Goal: Check status: Check status

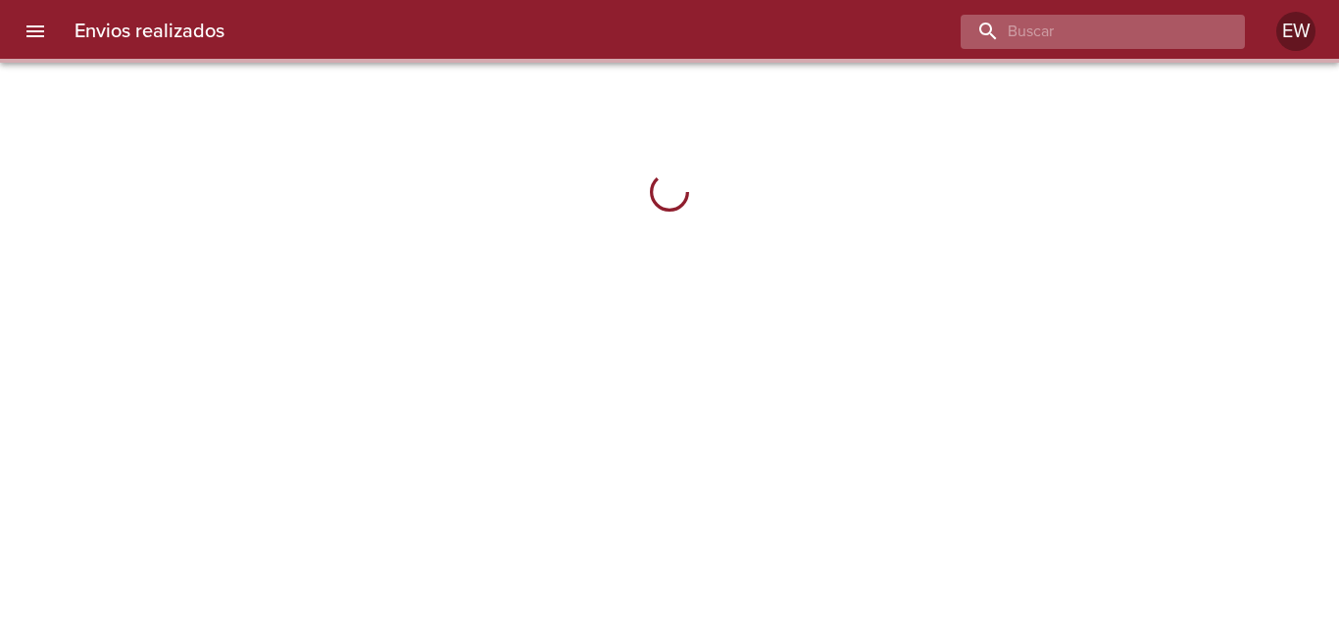
click at [1108, 43] on input "buscar" at bounding box center [1086, 32] width 251 height 34
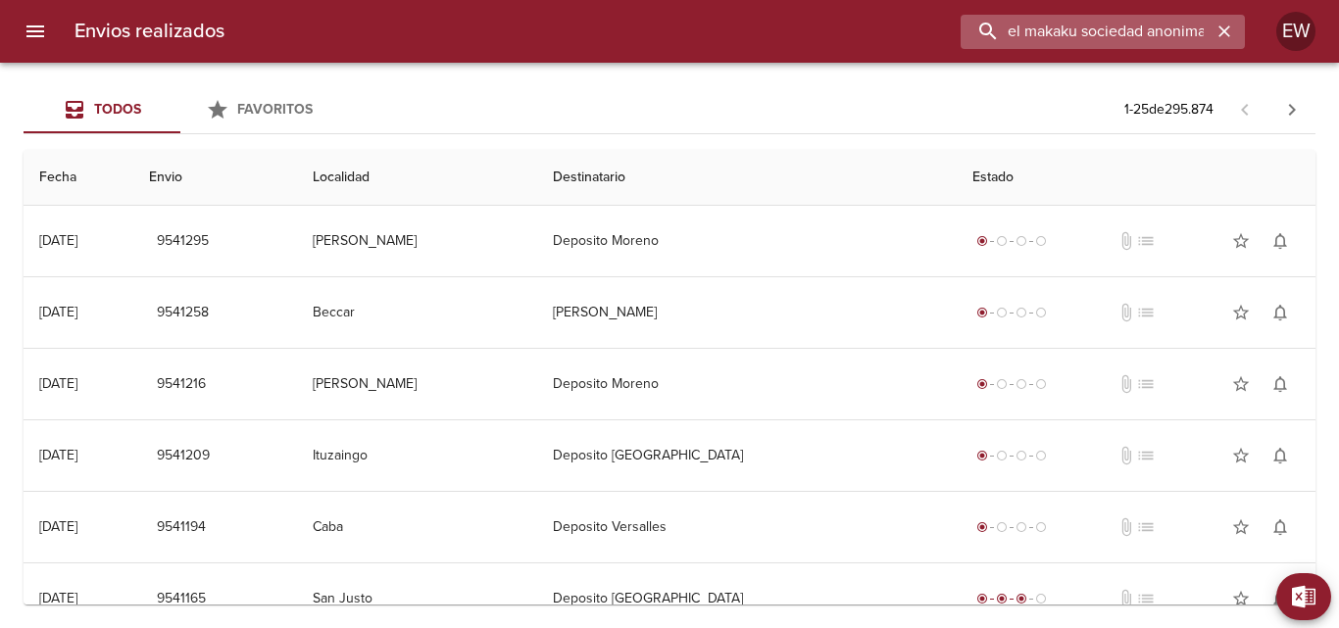
scroll to position [0, 2]
type input "el makaku sociedad anonima"
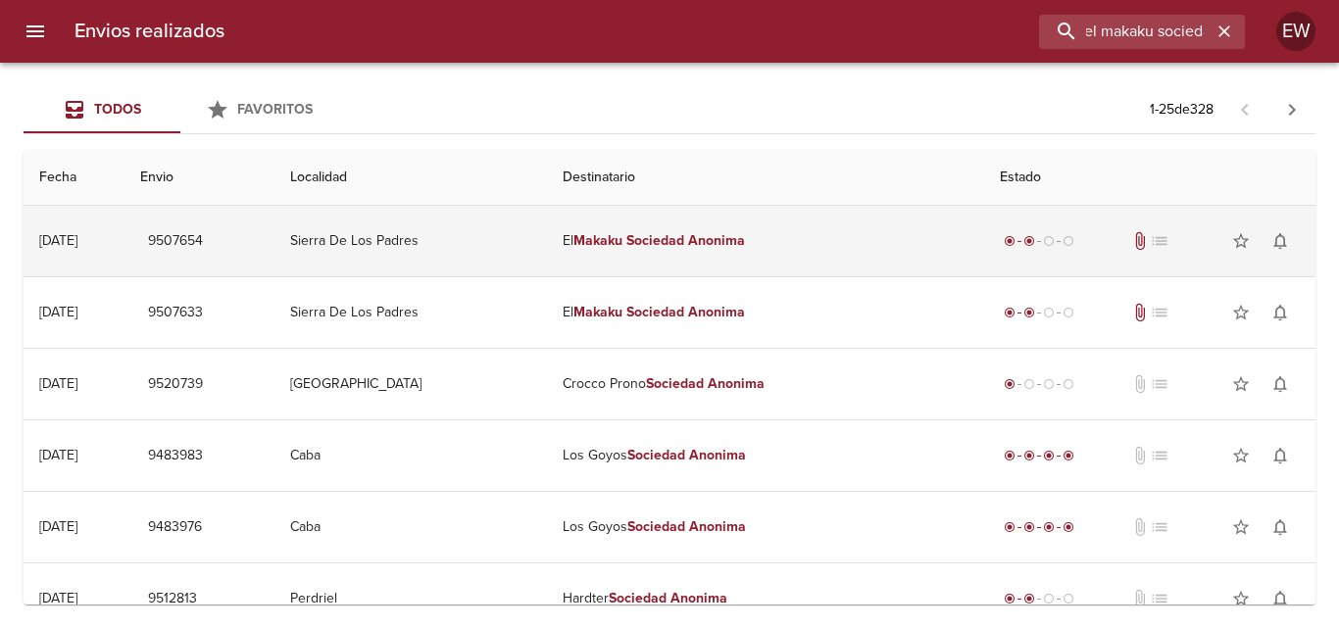
scroll to position [0, 0]
click at [623, 237] on em "Makaku" at bounding box center [598, 240] width 49 height 17
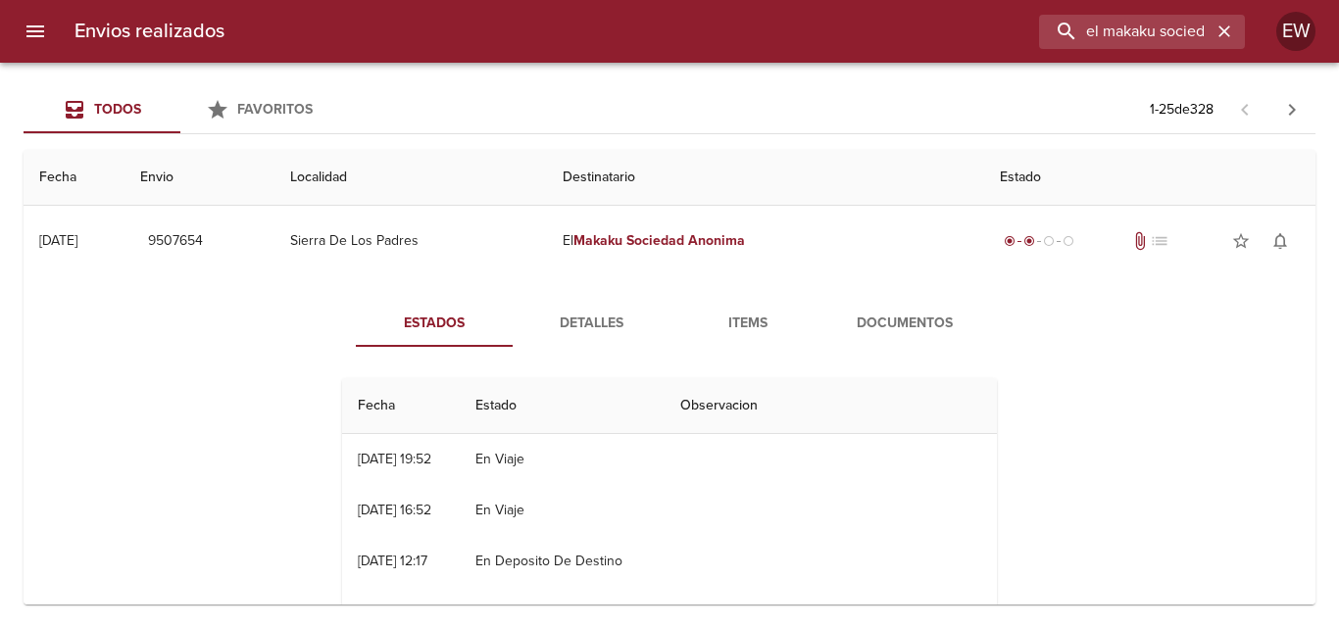
click at [592, 323] on span "Detalles" at bounding box center [591, 324] width 133 height 25
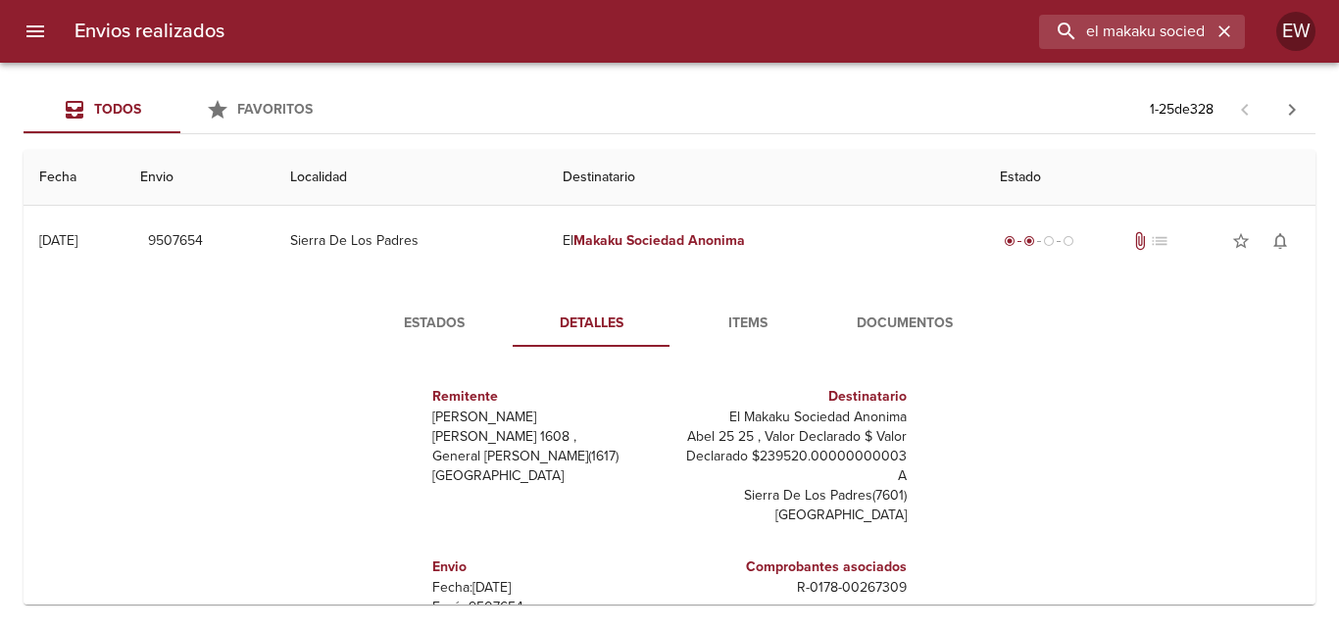
click at [762, 324] on span "Items" at bounding box center [747, 324] width 133 height 25
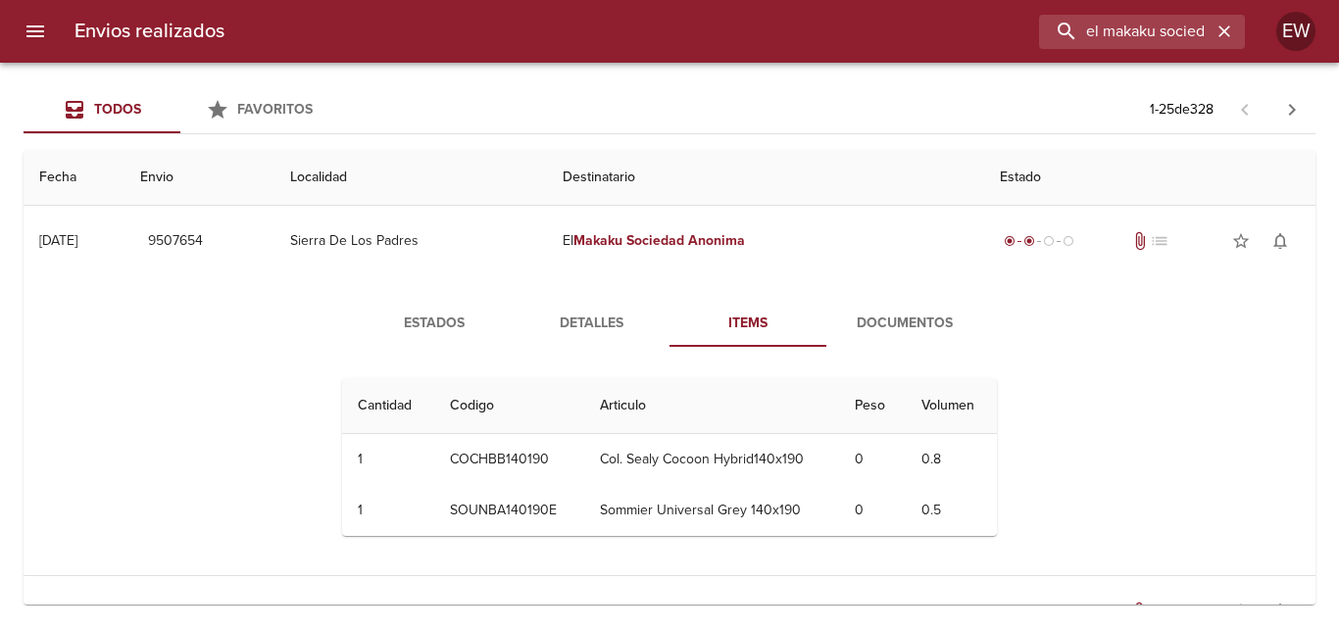
click at [885, 324] on span "Documentos" at bounding box center [904, 324] width 133 height 25
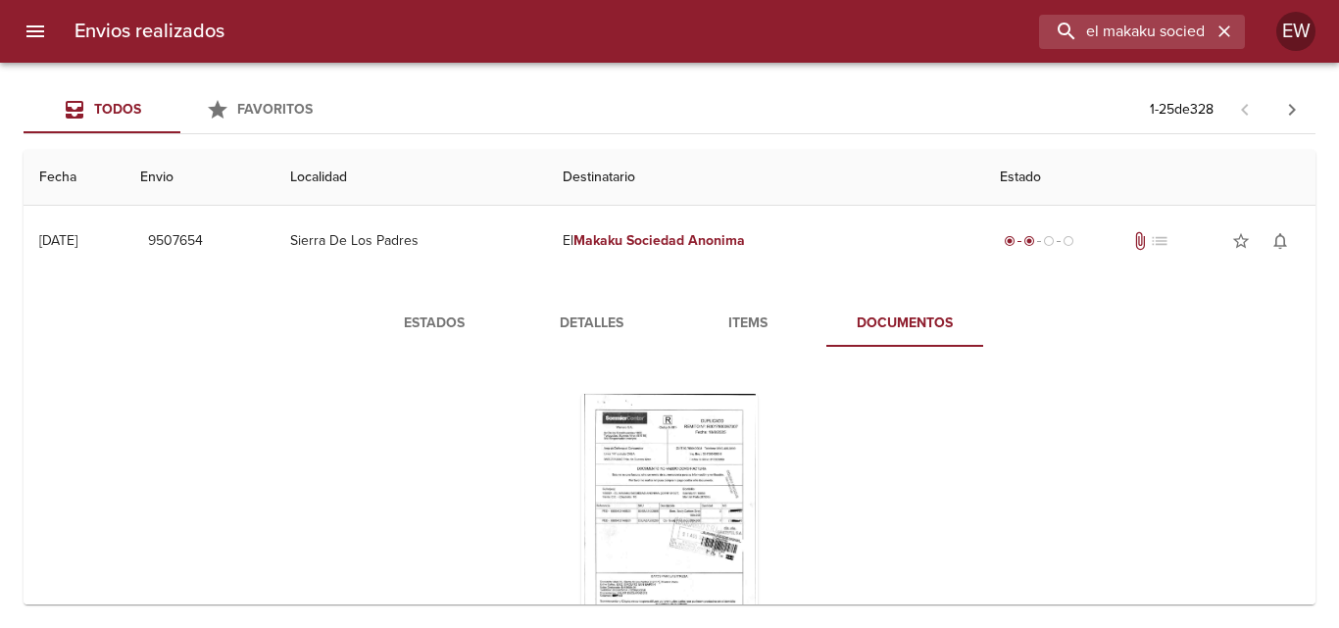
scroll to position [196, 0]
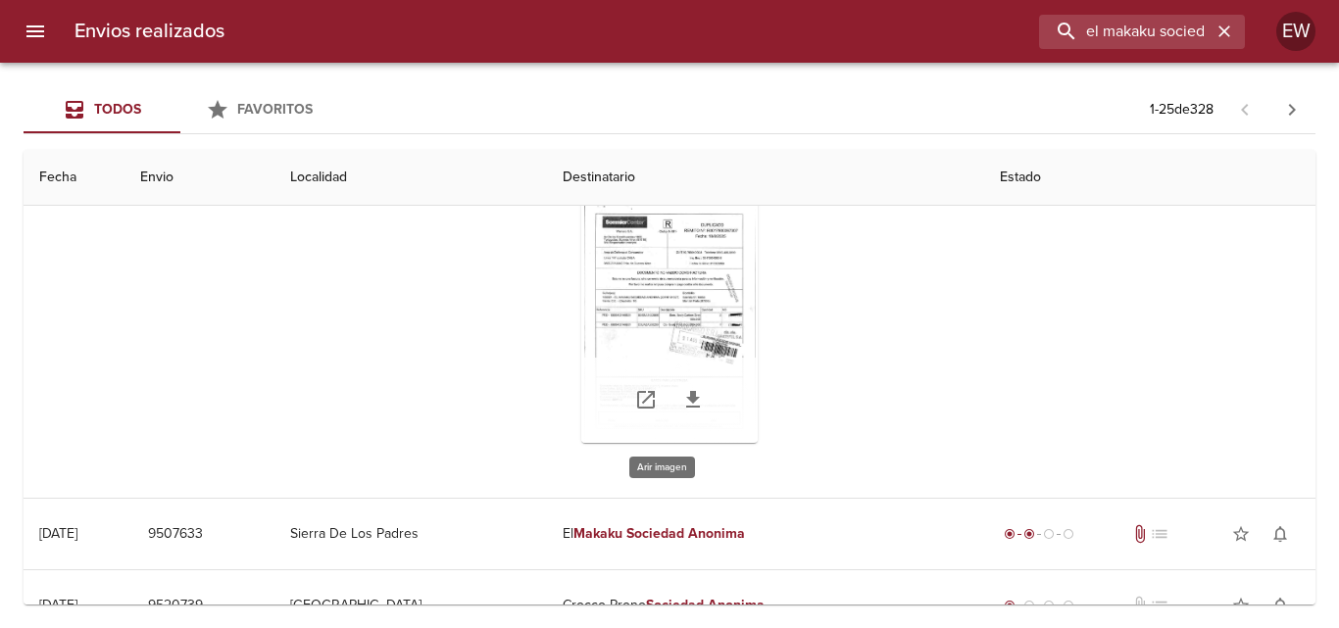
click at [717, 317] on div "Tabla de envíos del cliente" at bounding box center [669, 320] width 176 height 245
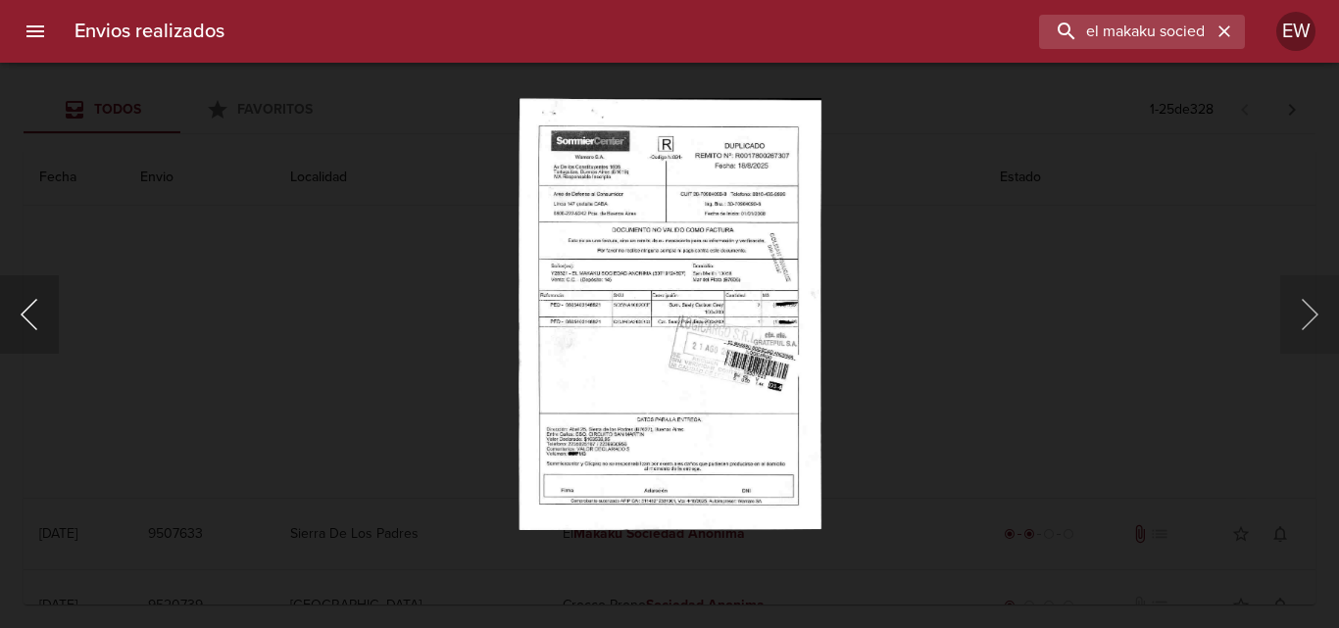
click at [20, 323] on button "Anterior" at bounding box center [29, 315] width 59 height 78
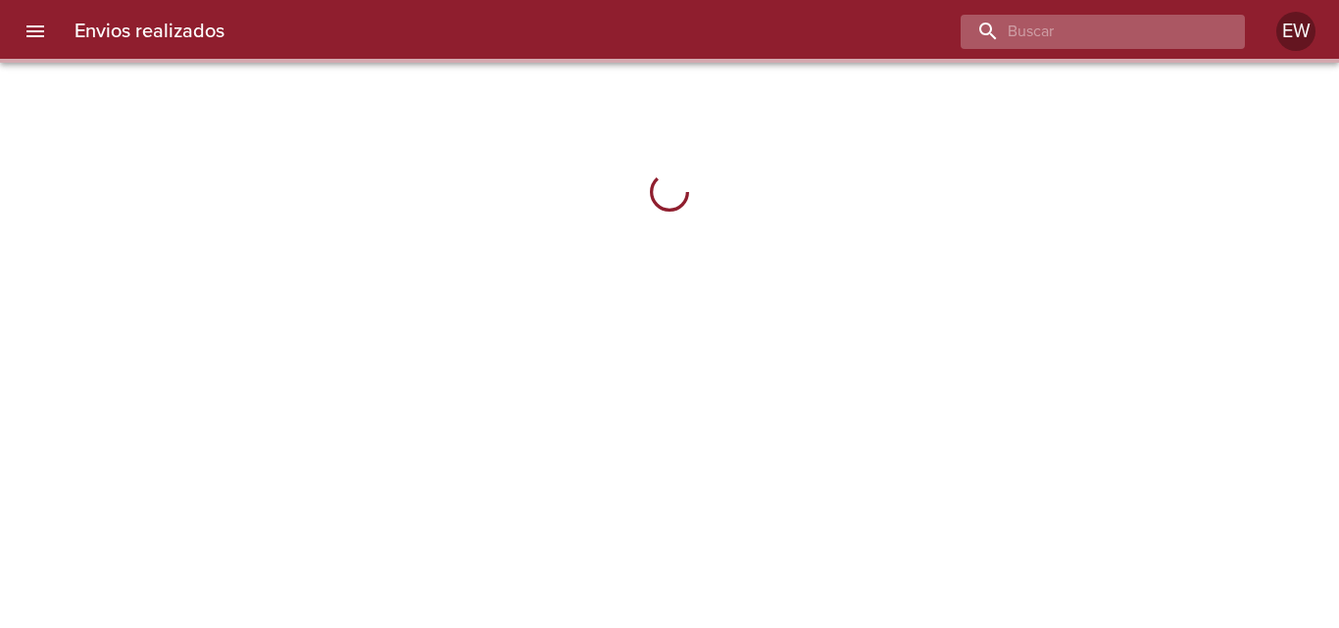
click at [1125, 30] on input "buscar" at bounding box center [1086, 32] width 251 height 34
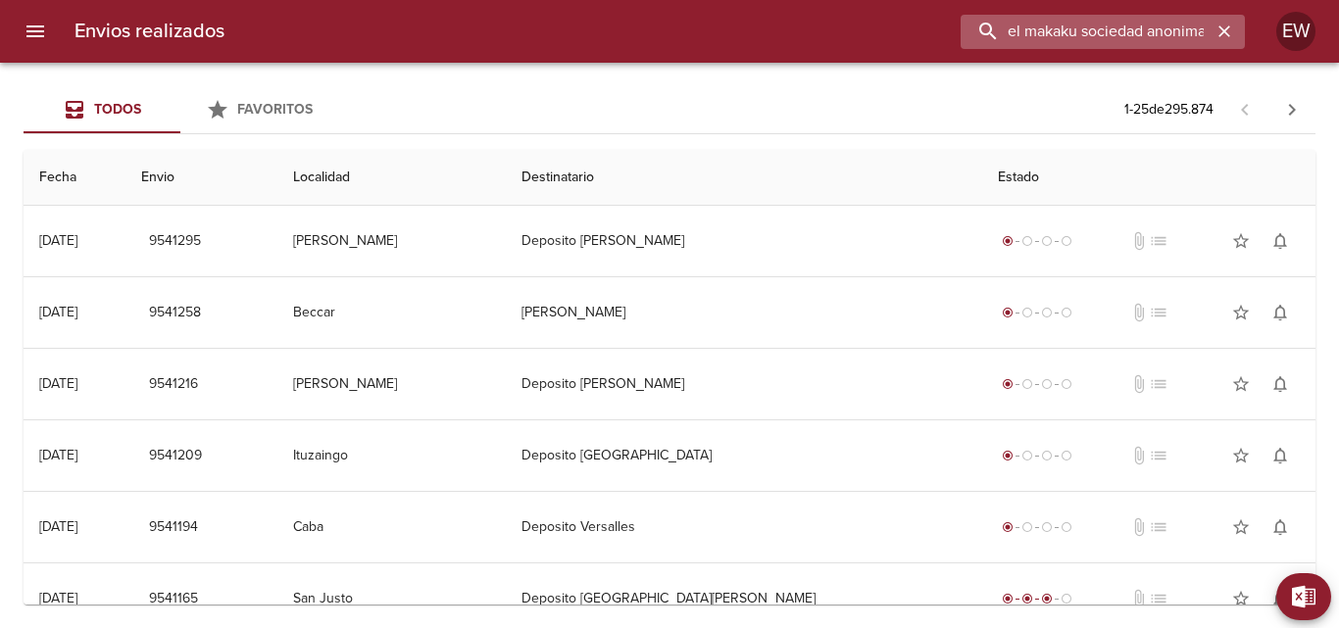
scroll to position [0, 2]
type input "el makaku sociedad anonima"
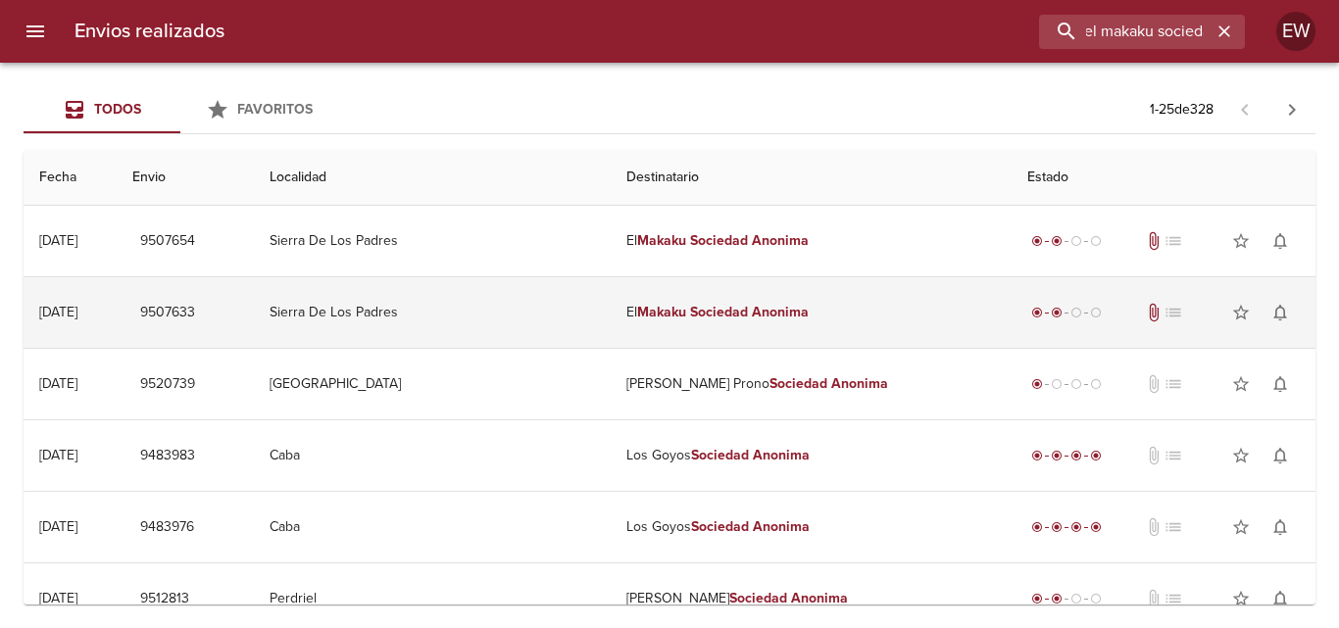
click at [674, 314] on em "Makaku" at bounding box center [661, 312] width 49 height 17
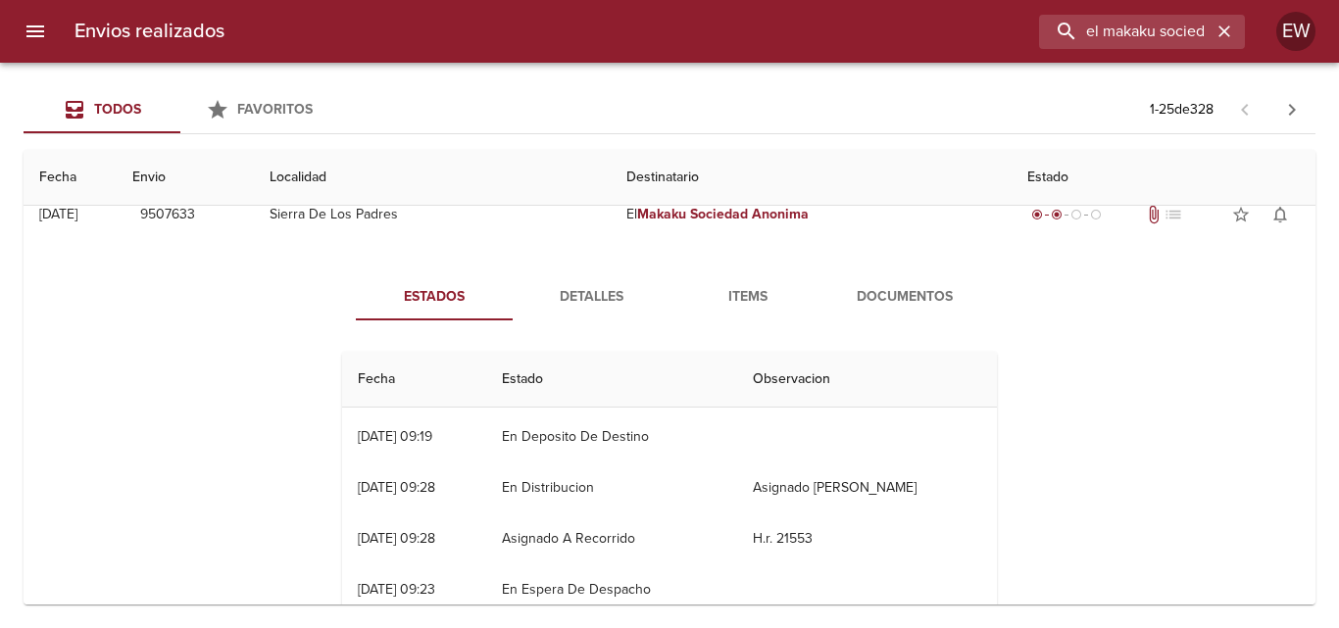
scroll to position [0, 0]
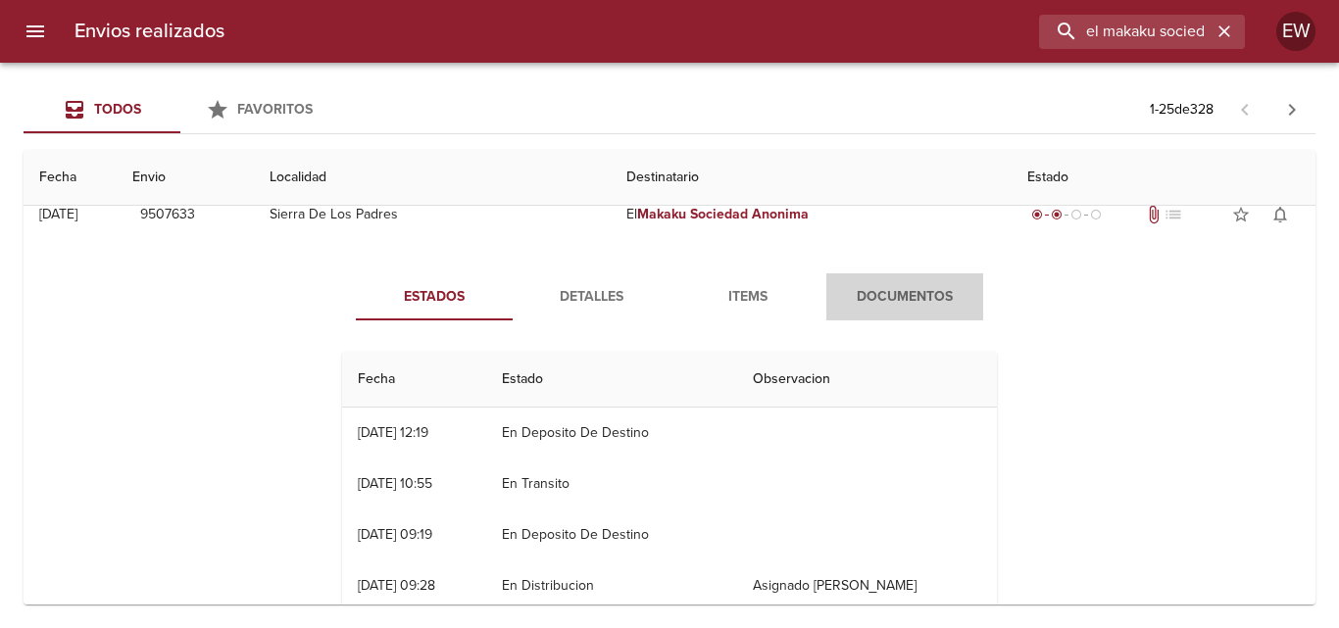
click at [915, 283] on button "Documentos" at bounding box center [905, 297] width 157 height 47
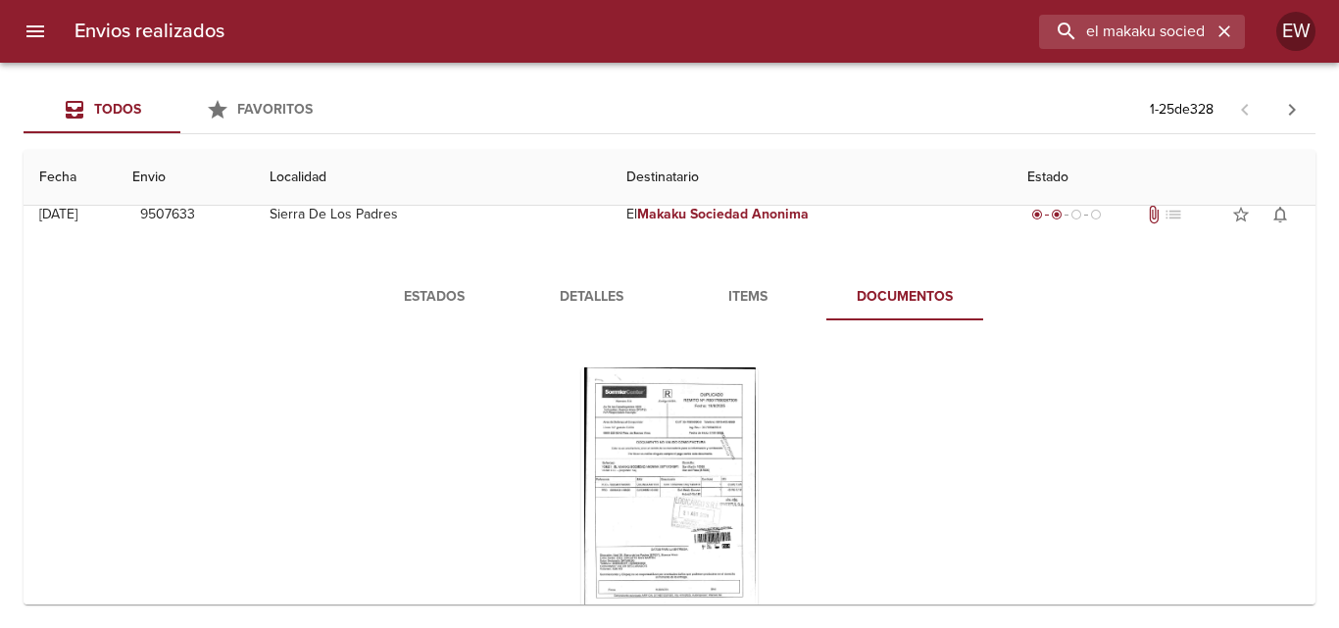
scroll to position [196, 0]
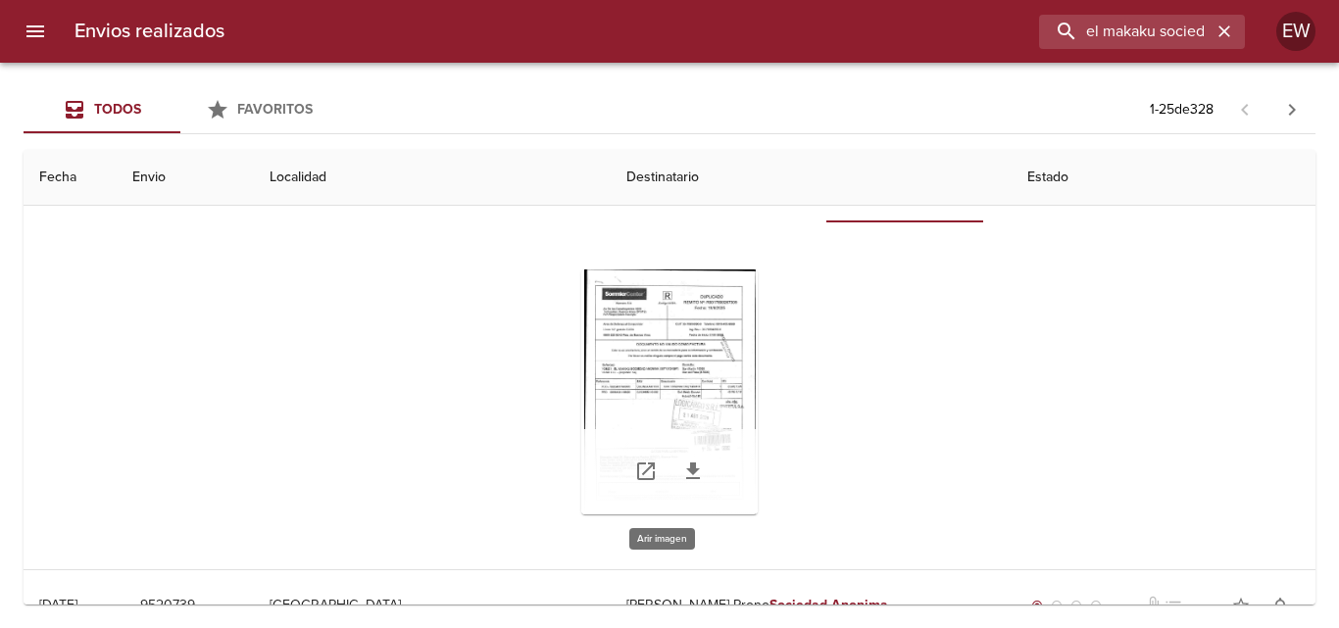
click at [725, 374] on div "Tabla de envíos del cliente" at bounding box center [669, 392] width 176 height 245
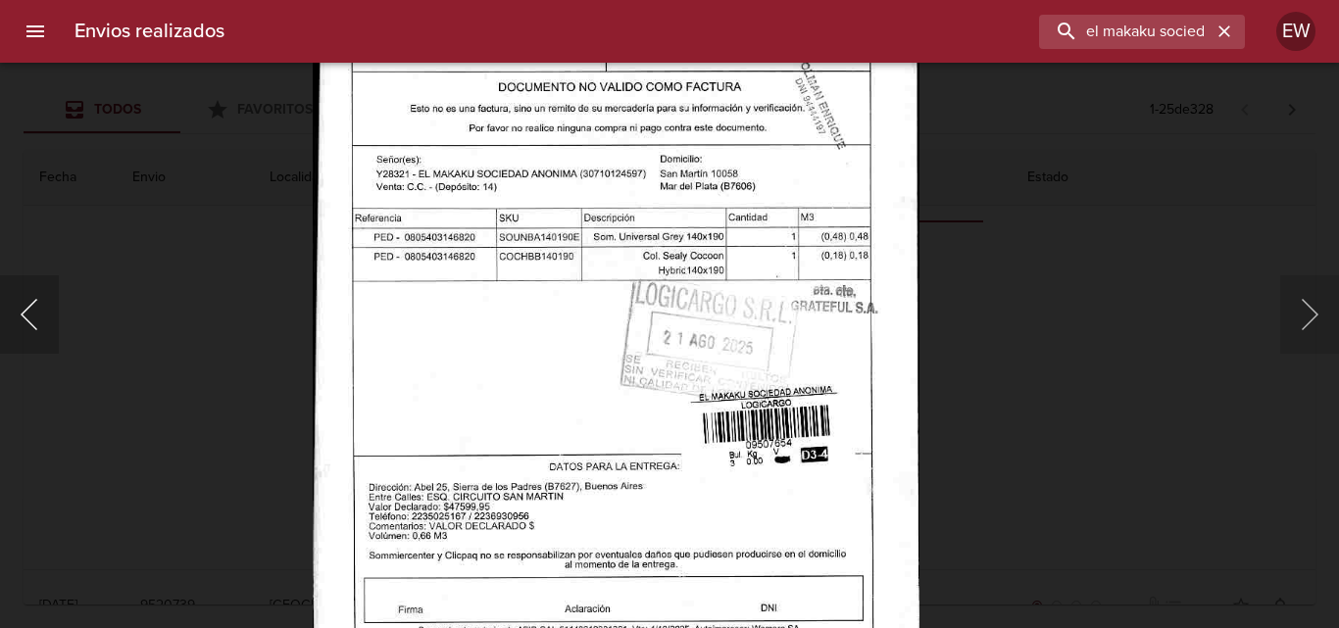
click at [31, 312] on button "Anterior" at bounding box center [29, 315] width 59 height 78
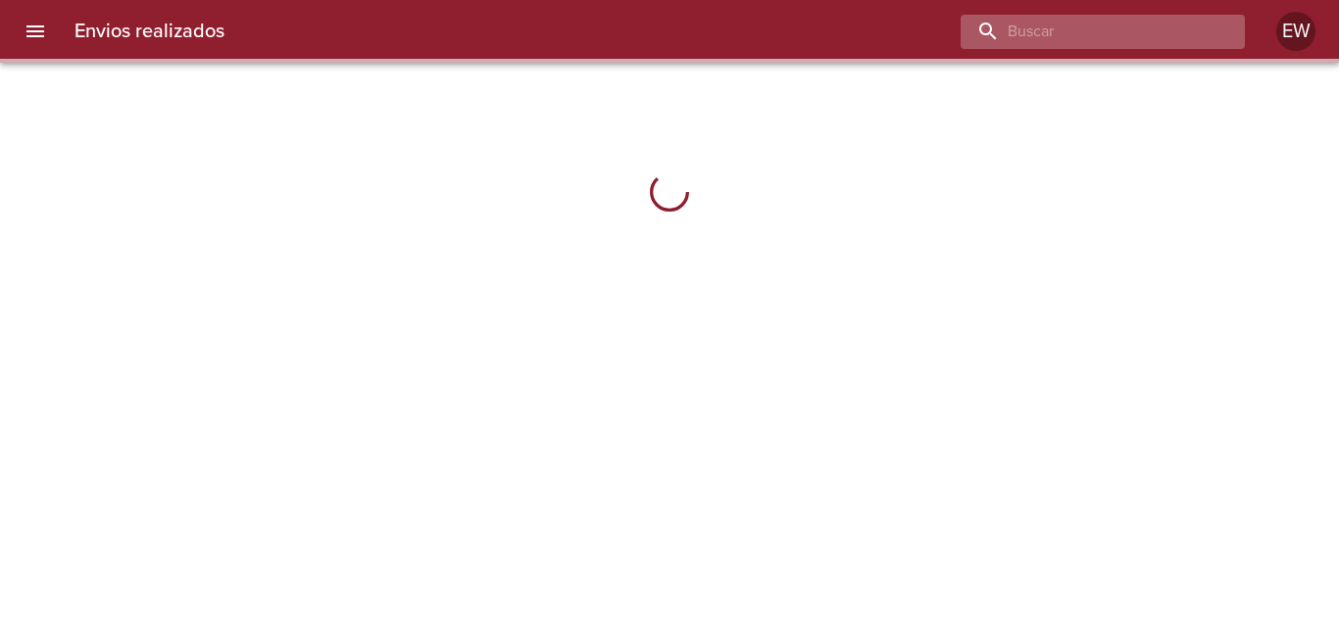
click at [1130, 29] on input "buscar" at bounding box center [1086, 32] width 251 height 34
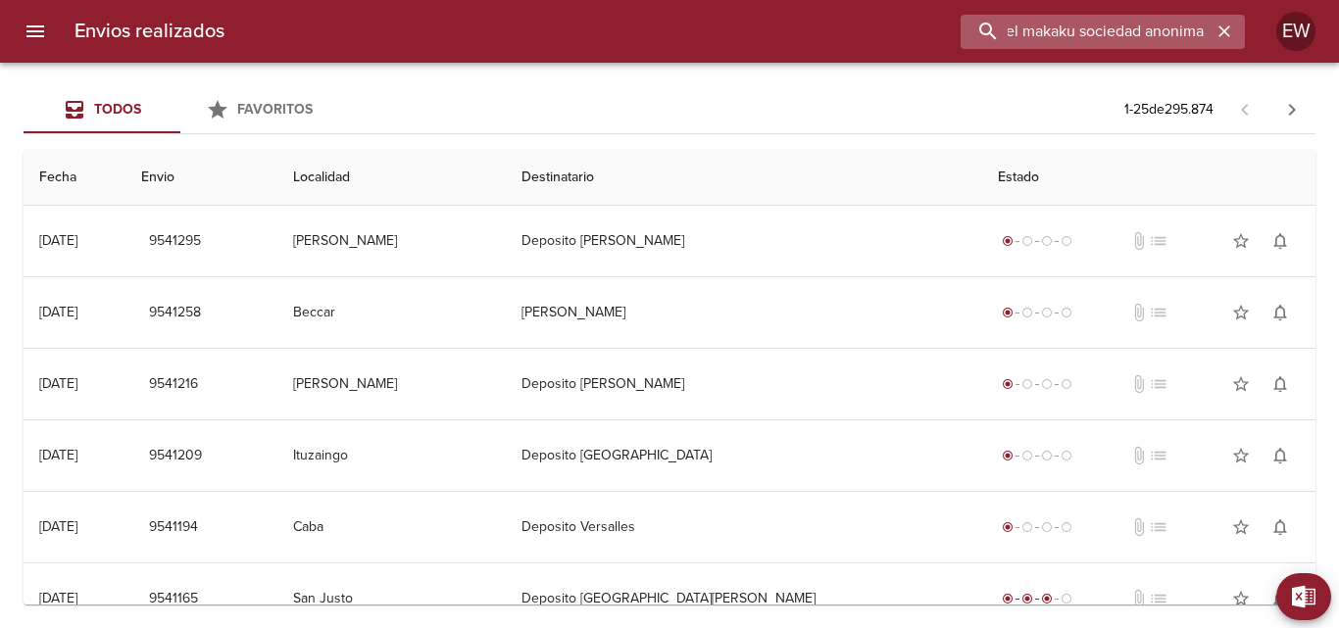
scroll to position [0, 10]
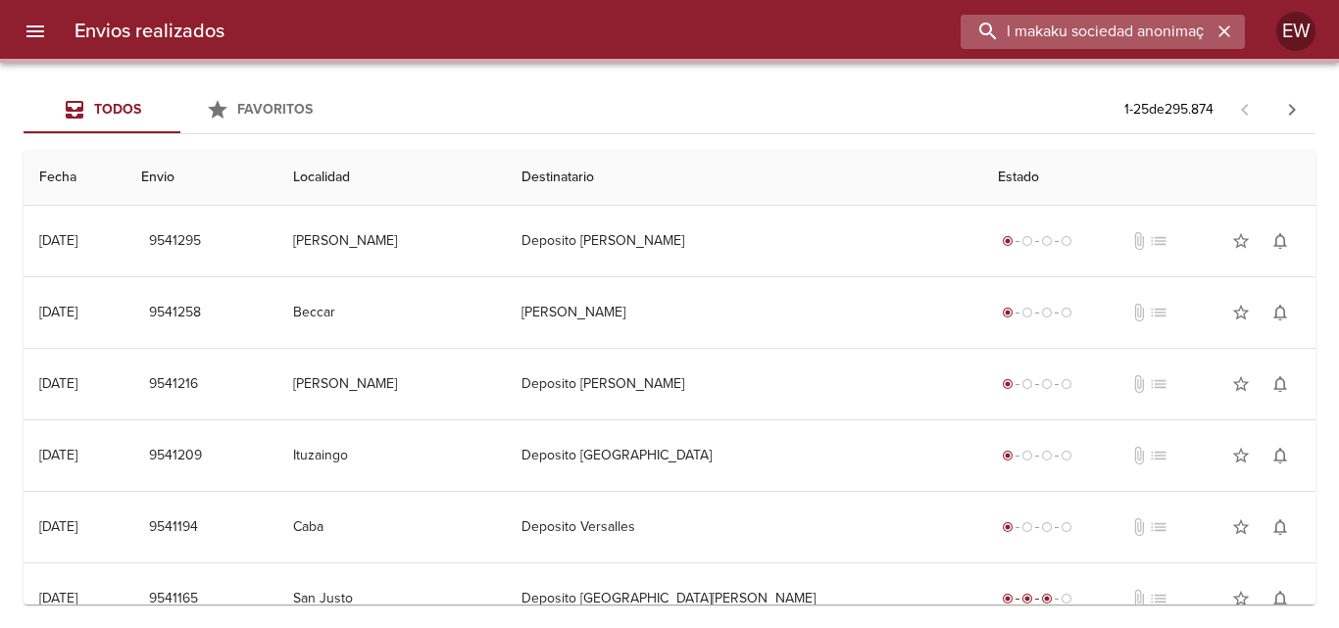
type input "el makaku sociedad anonima"
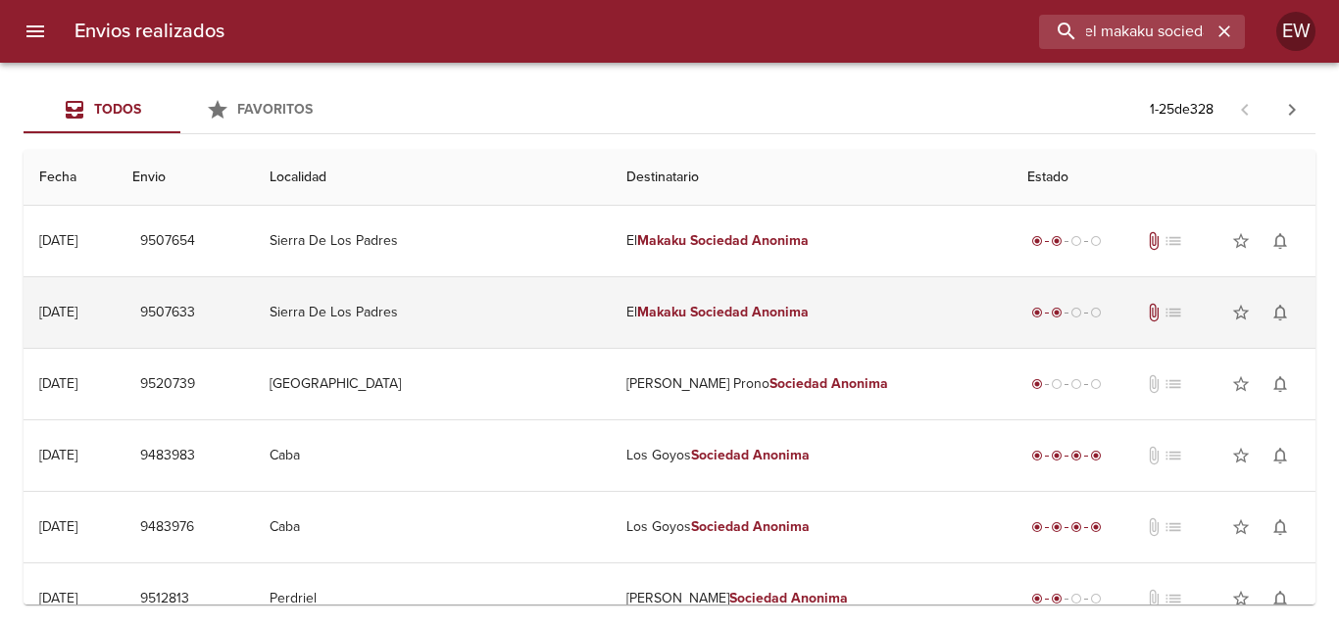
click at [709, 311] on em "Sociedad" at bounding box center [719, 312] width 58 height 17
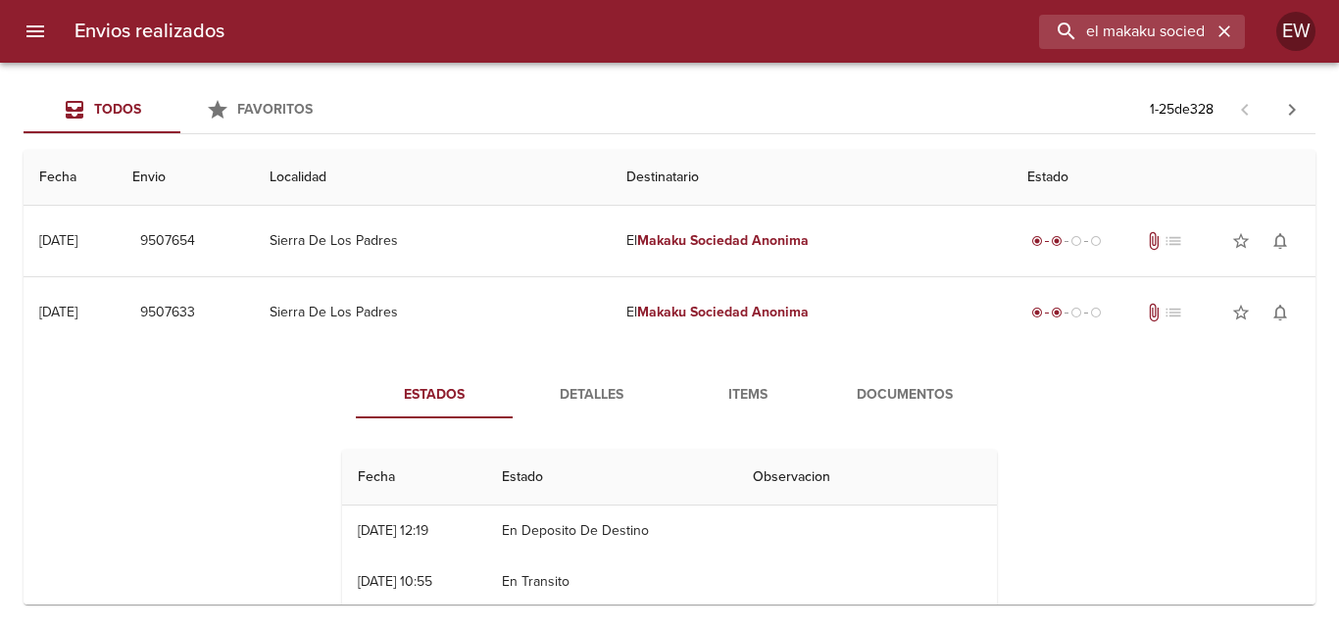
click at [899, 388] on span "Documentos" at bounding box center [904, 395] width 133 height 25
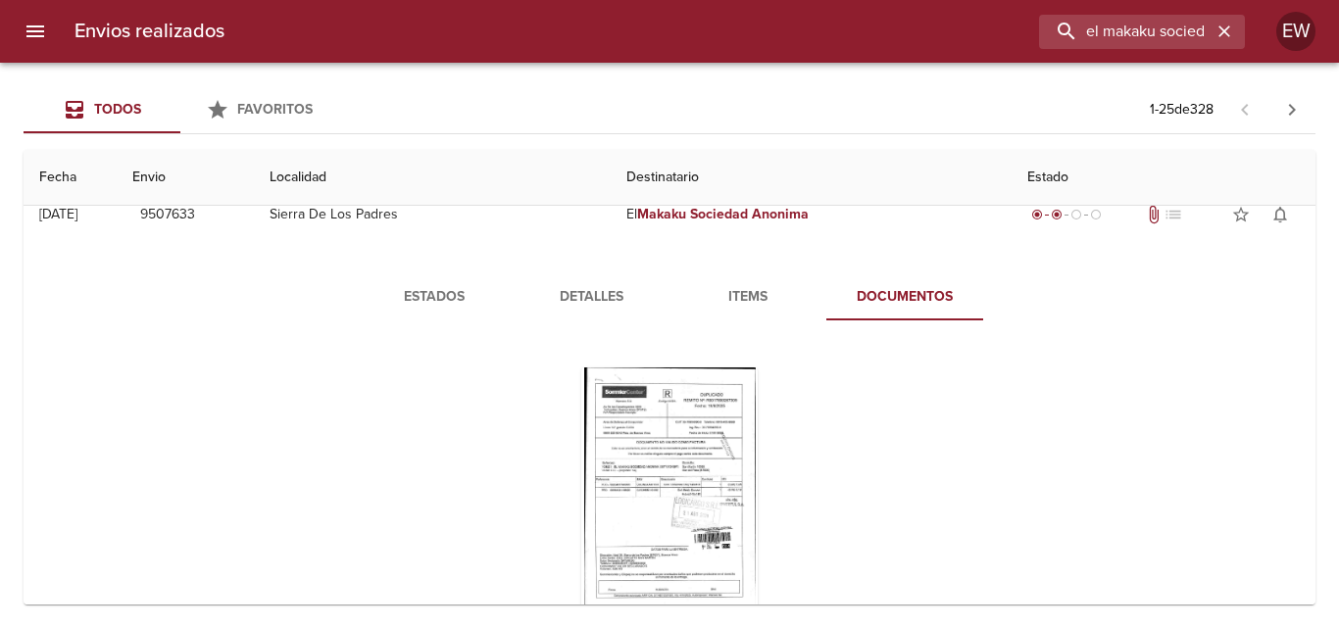
scroll to position [196, 0]
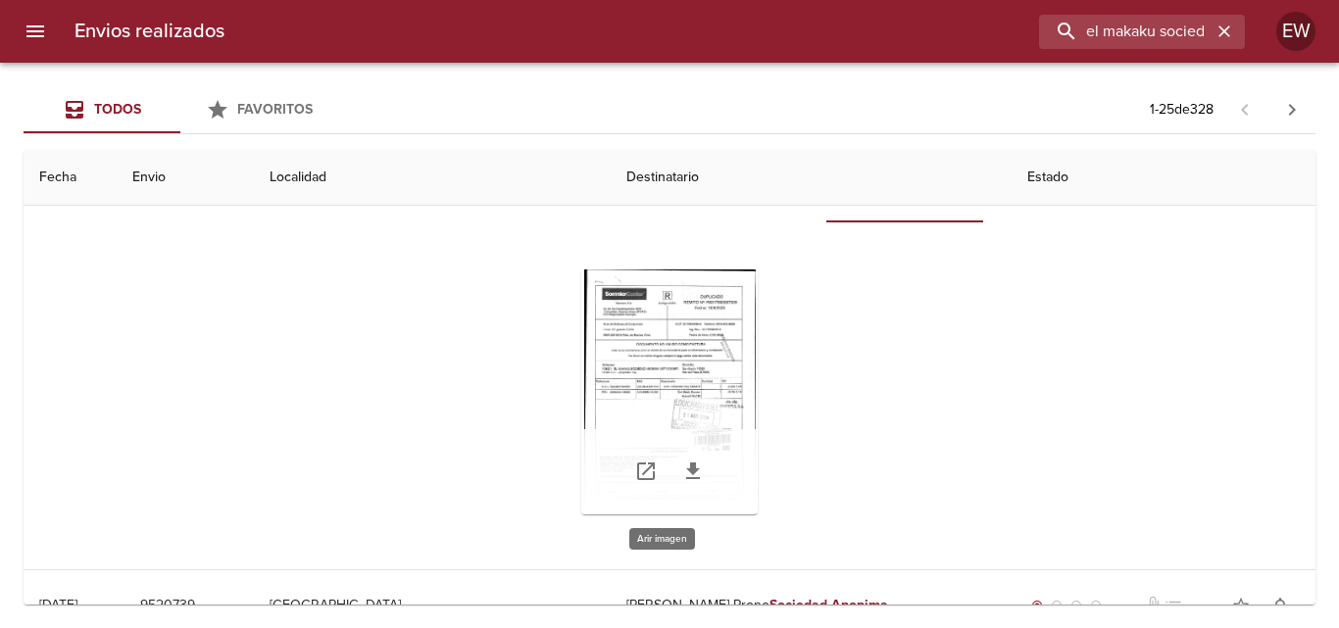
click at [644, 352] on div "Tabla de envíos del cliente" at bounding box center [669, 392] width 176 height 245
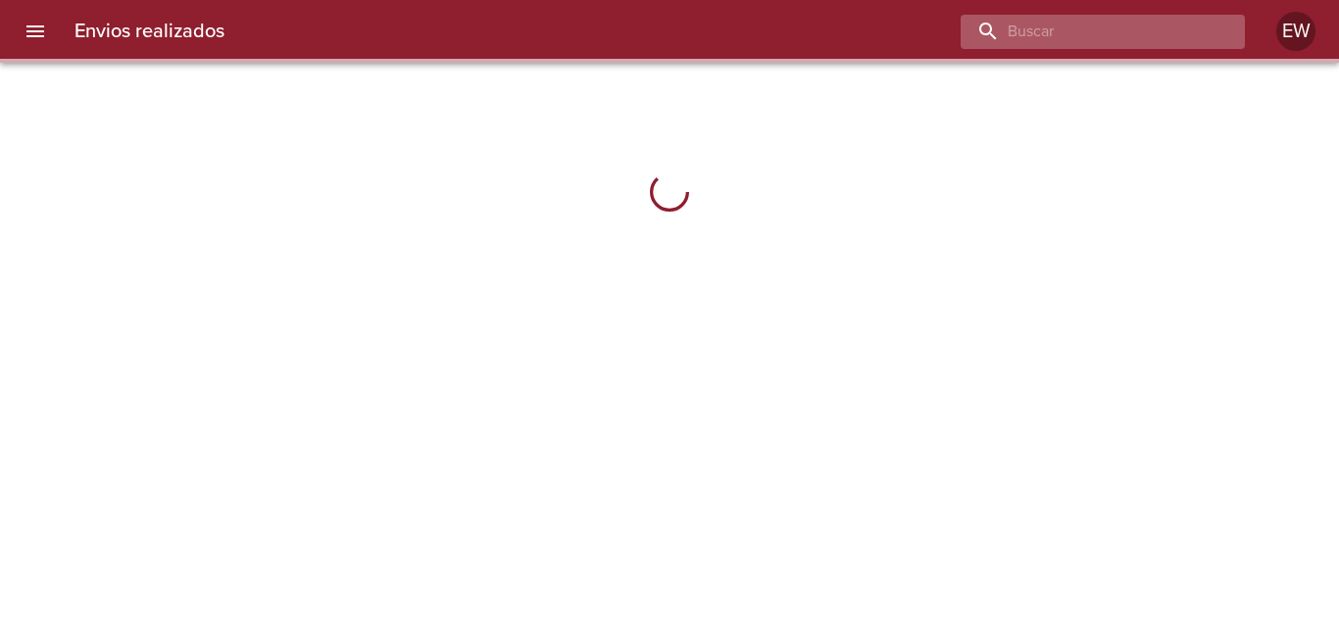
click at [1078, 36] on input "buscar" at bounding box center [1086, 32] width 251 height 34
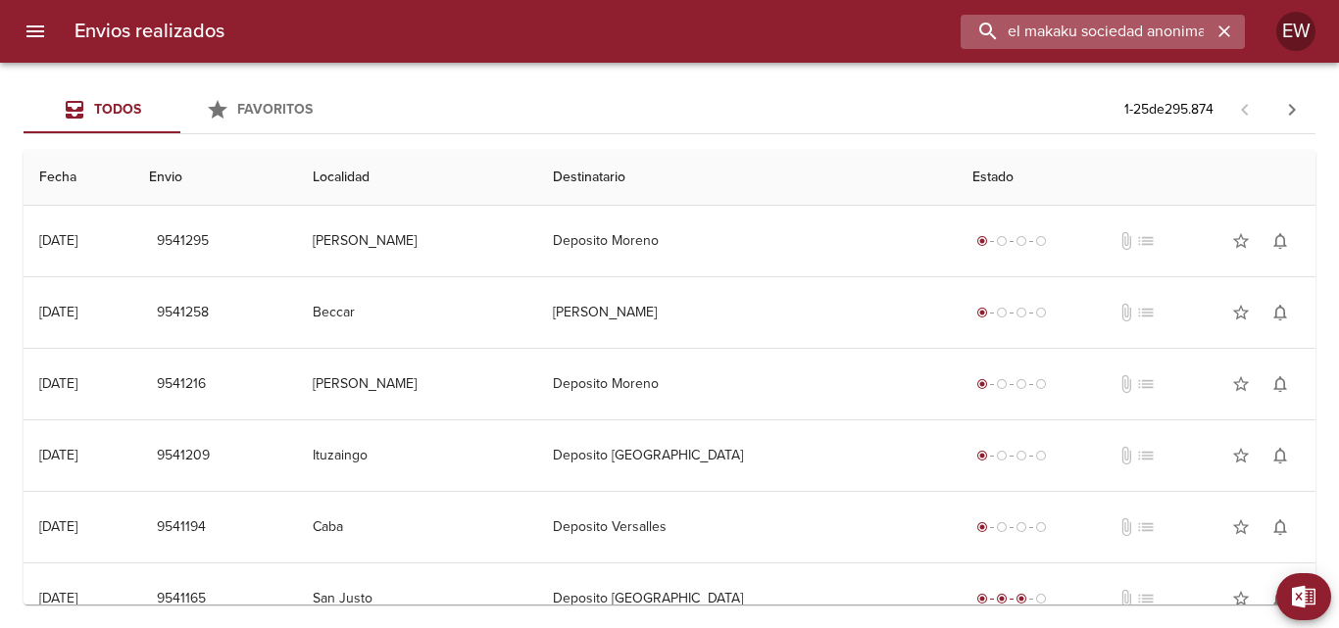
scroll to position [0, 2]
type input "el makaku sociedad anonima"
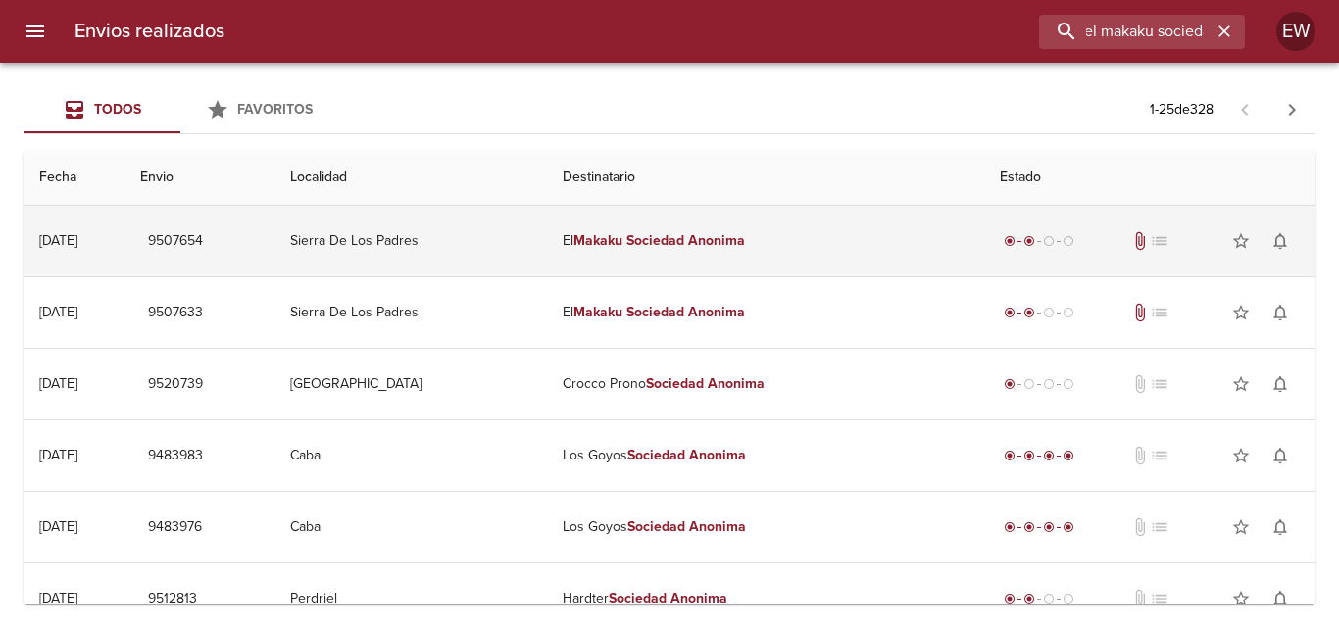
click at [404, 238] on td "Sierra De Los Padres" at bounding box center [411, 241] width 273 height 71
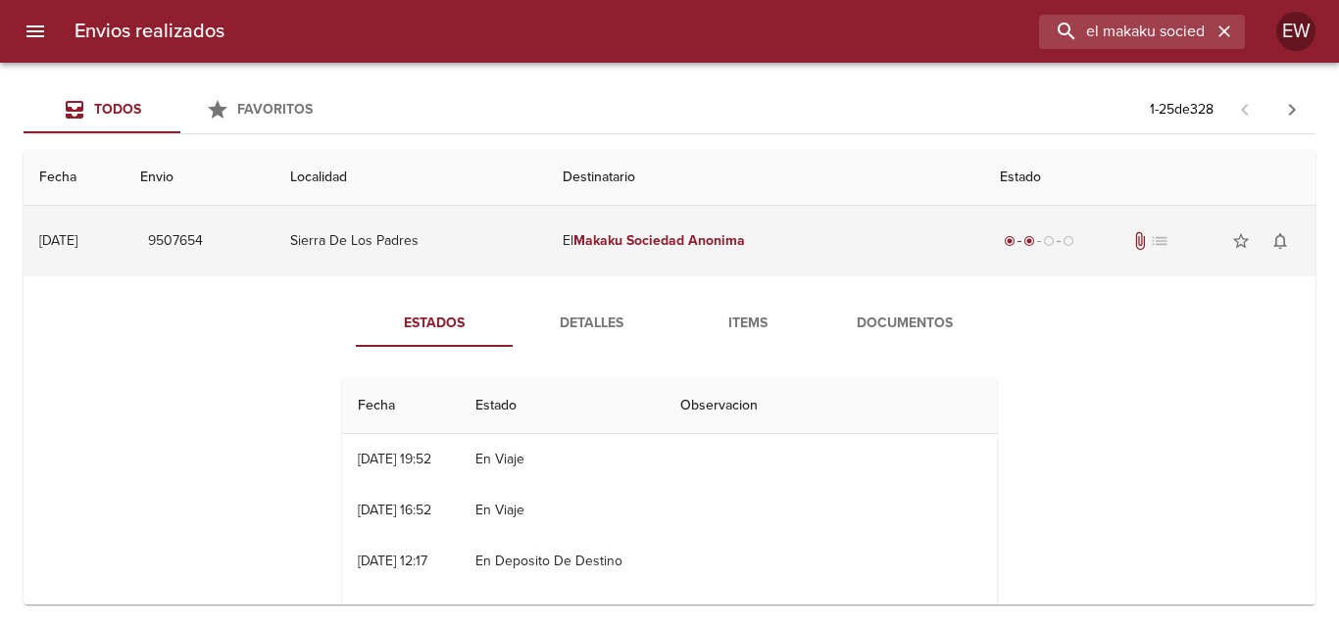
click at [441, 253] on td "Sierra De Los Padres" at bounding box center [411, 241] width 273 height 71
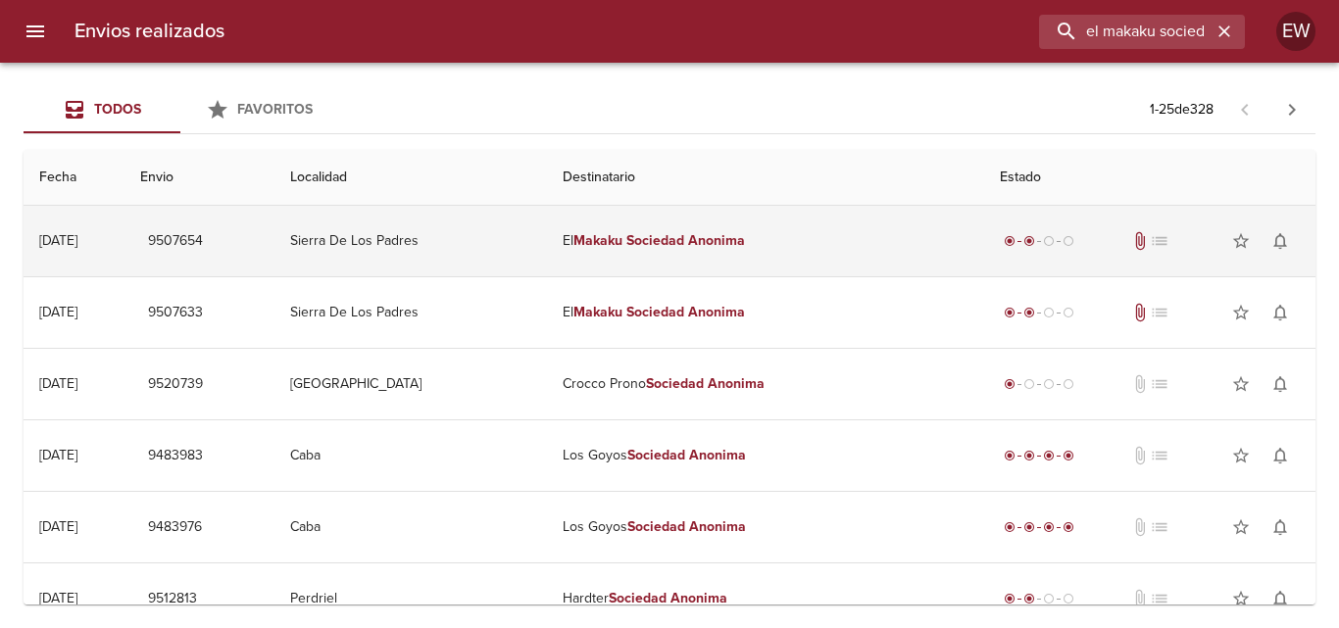
click at [623, 244] on em "Makaku" at bounding box center [598, 240] width 49 height 17
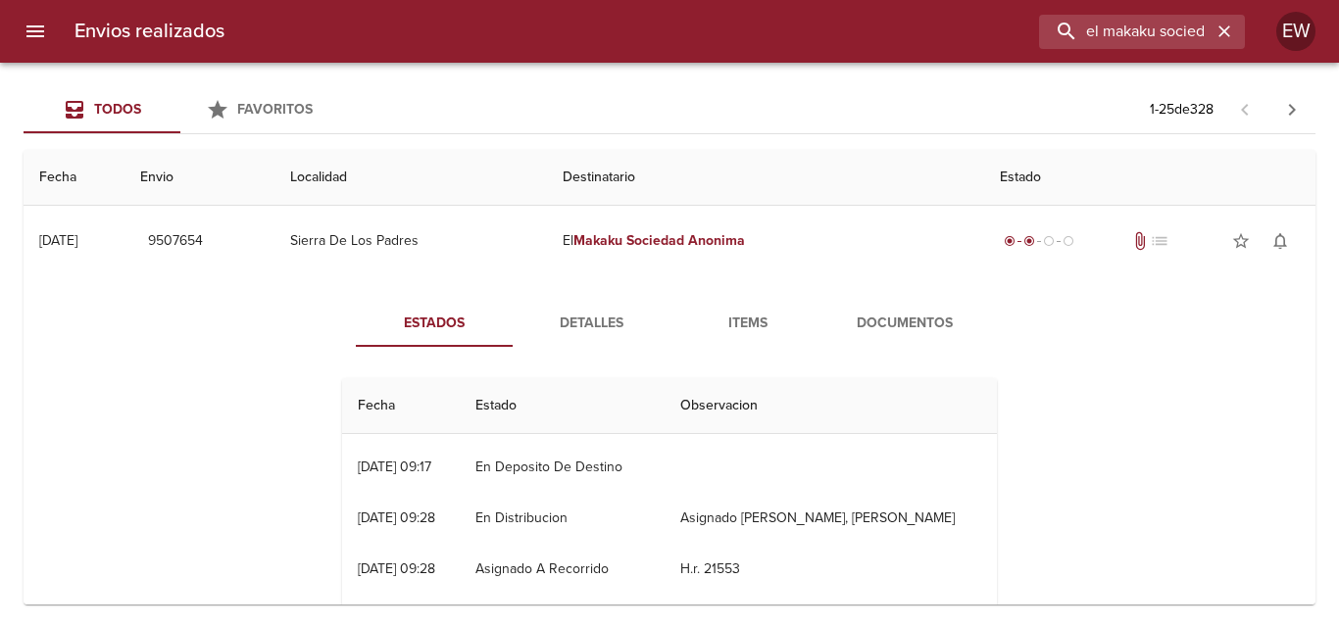
scroll to position [205, 0]
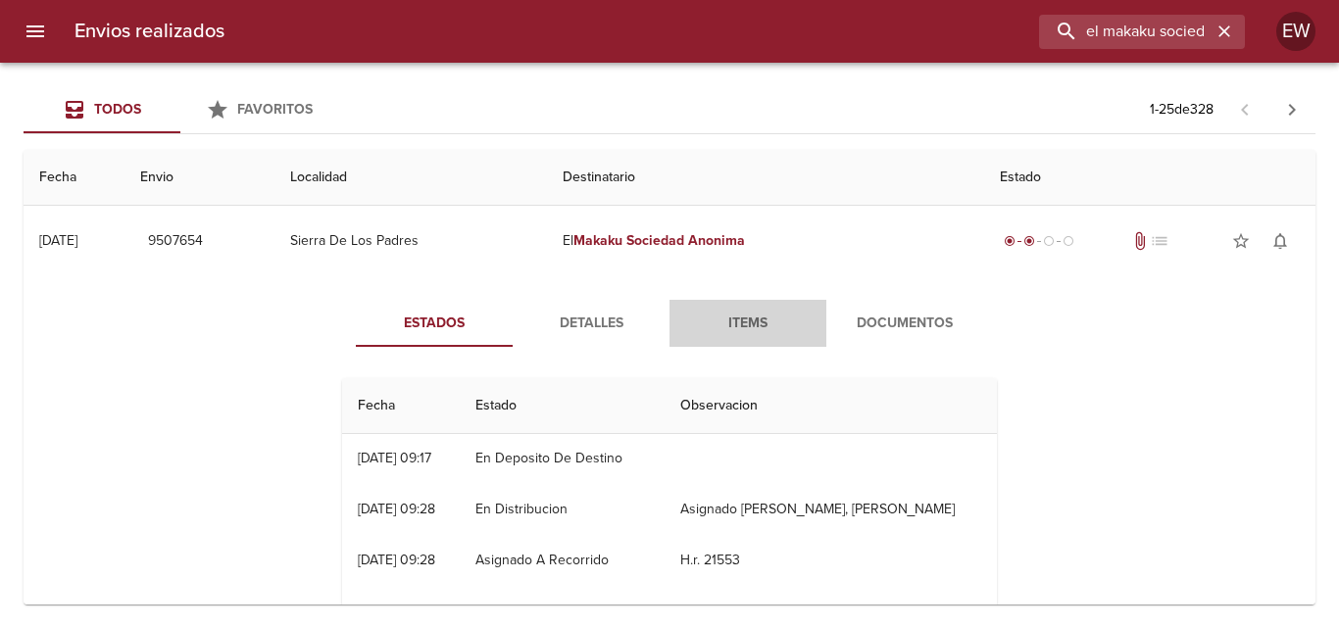
click at [738, 314] on span "Items" at bounding box center [747, 324] width 133 height 25
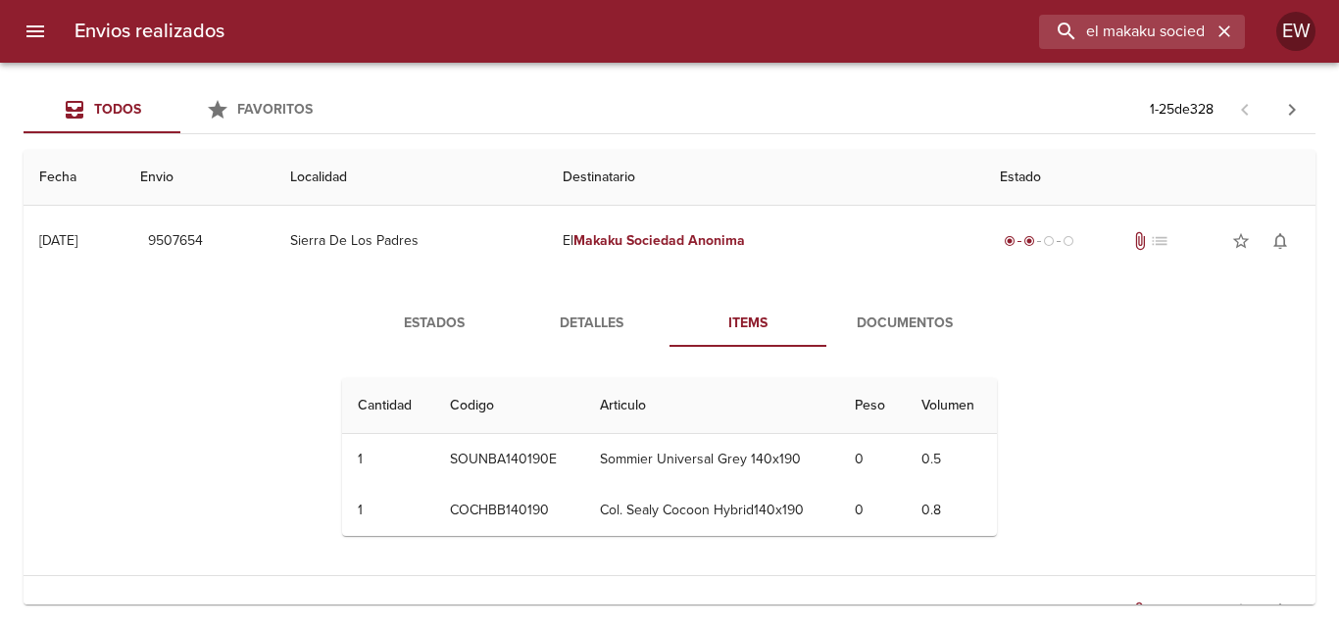
click at [868, 326] on span "Documentos" at bounding box center [904, 324] width 133 height 25
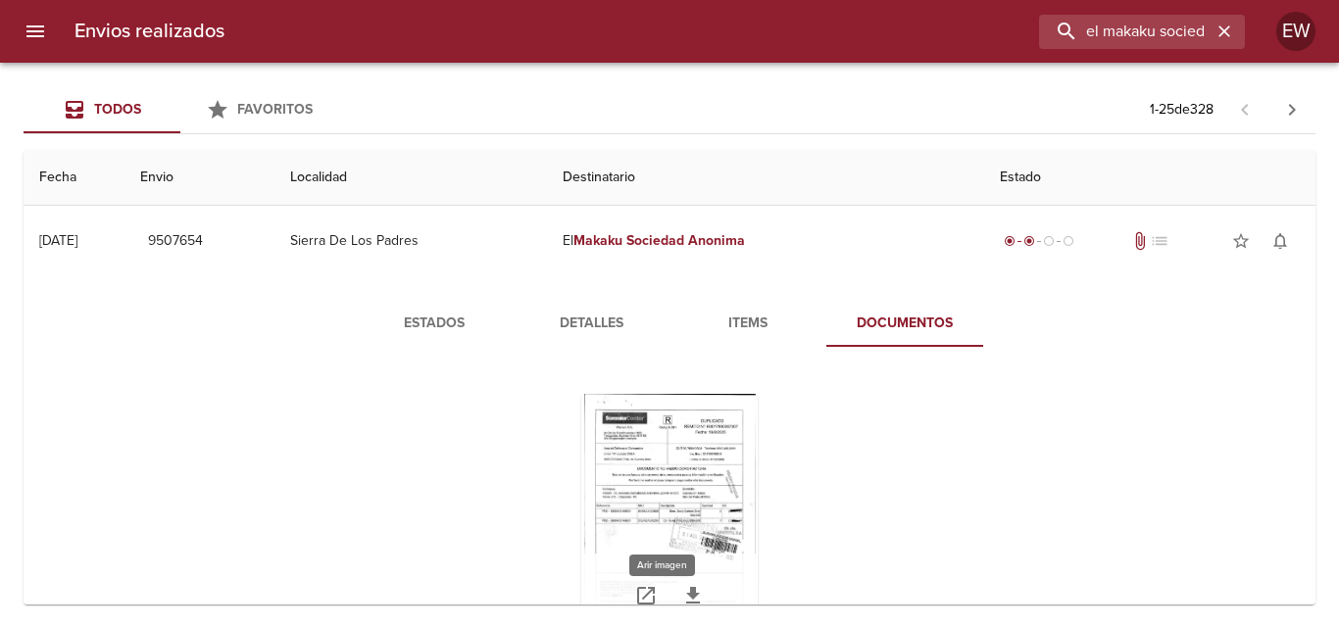
scroll to position [196, 0]
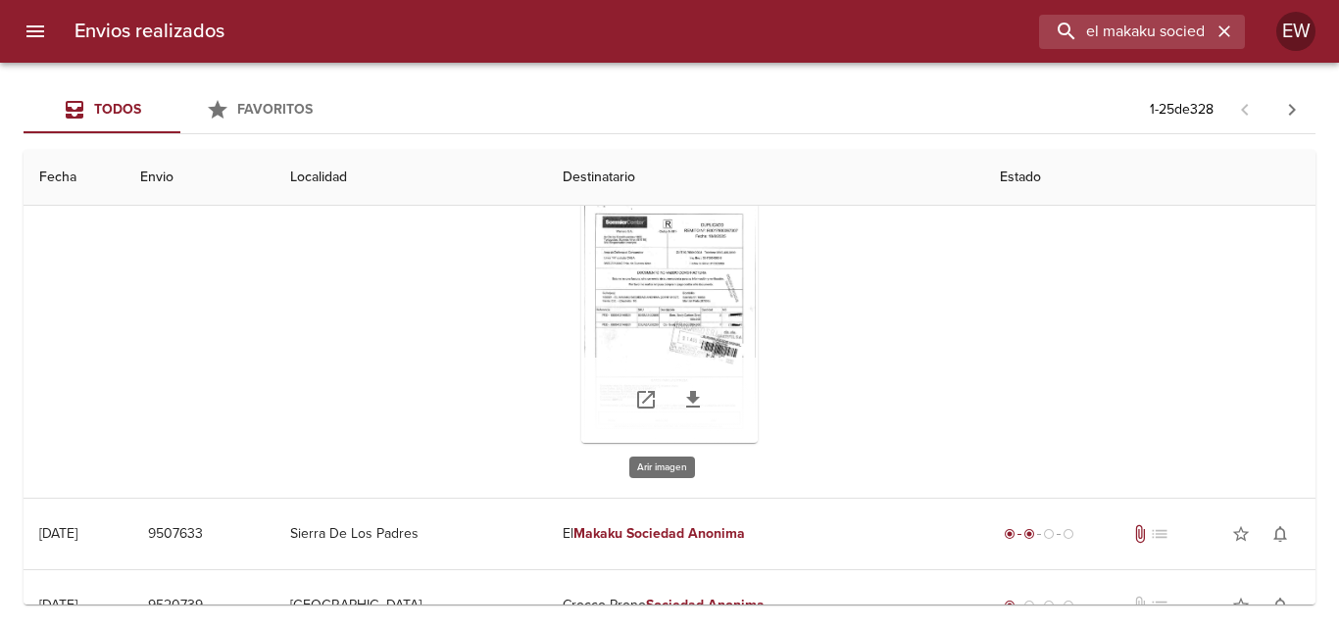
click at [678, 305] on div "Tabla de envíos del cliente" at bounding box center [669, 320] width 176 height 245
